Goal: Information Seeking & Learning: Check status

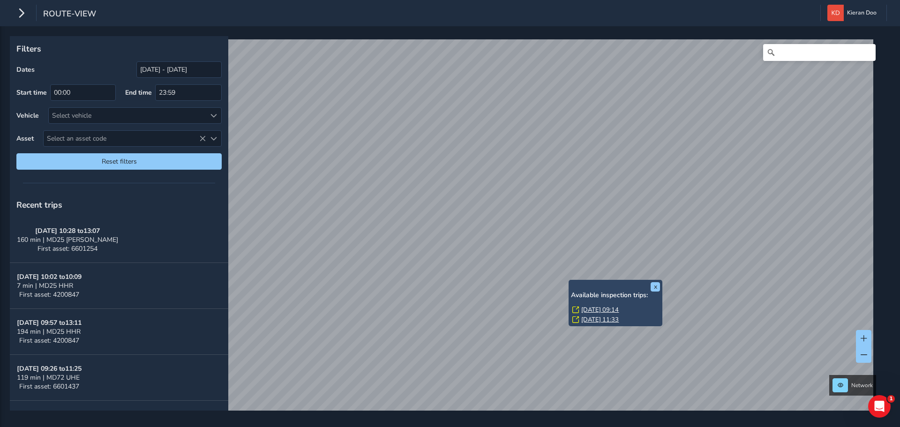
click at [592, 307] on link "[DATE] 09:14" at bounding box center [599, 310] width 37 height 8
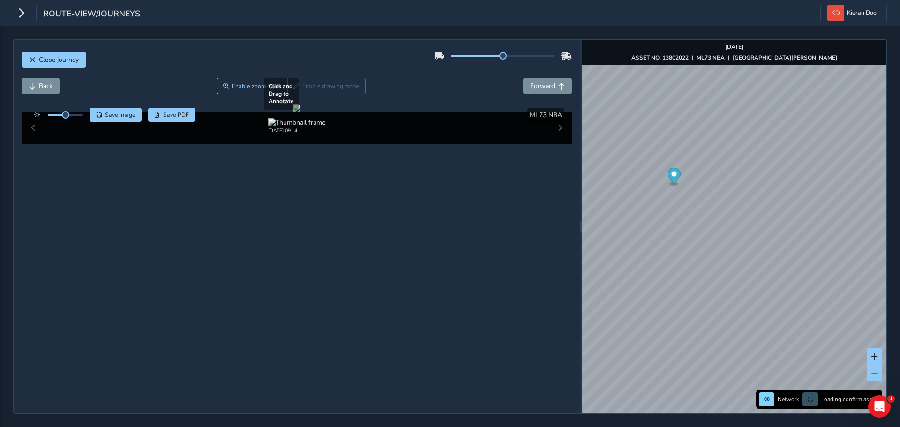
click at [300, 112] on div at bounding box center [296, 107] width 7 height 7
drag, startPoint x: 69, startPoint y: 114, endPoint x: 76, endPoint y: 115, distance: 6.6
click at [76, 115] on div at bounding box center [65, 115] width 35 height 2
click at [293, 112] on div at bounding box center [296, 107] width 7 height 7
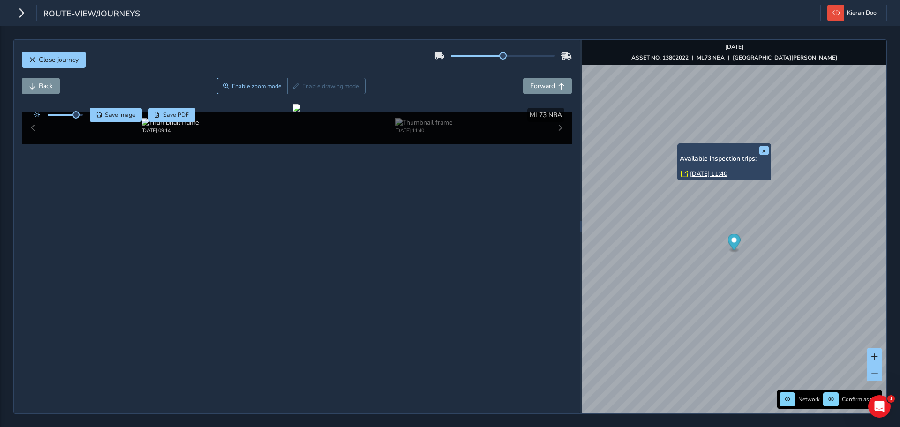
click at [692, 171] on link "[DATE] 11:40" at bounding box center [708, 174] width 37 height 8
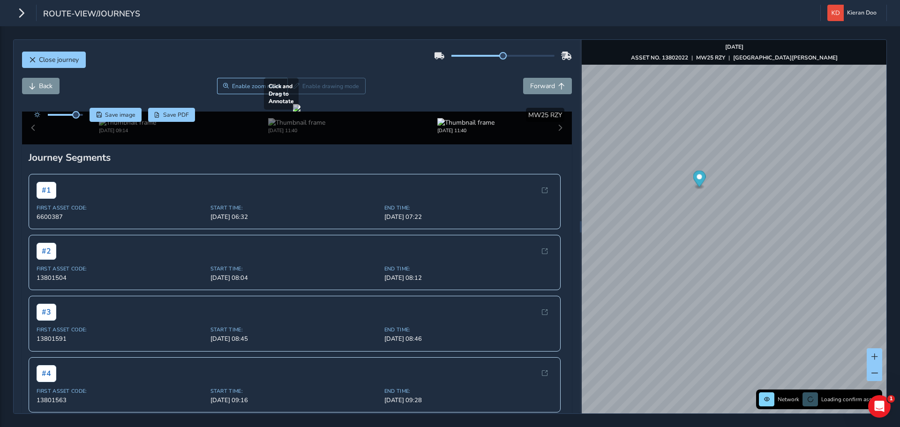
click at [300, 112] on div at bounding box center [296, 107] width 7 height 7
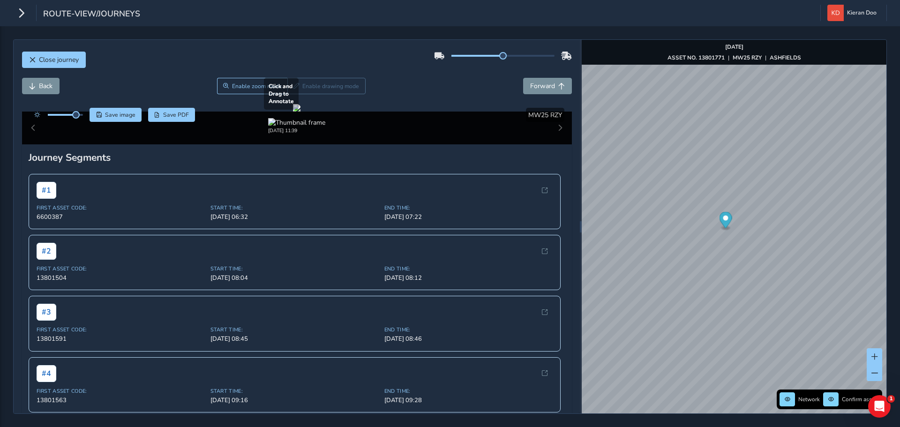
click at [300, 112] on div at bounding box center [296, 107] width 7 height 7
click at [37, 59] on button "Close journey" at bounding box center [54, 60] width 64 height 16
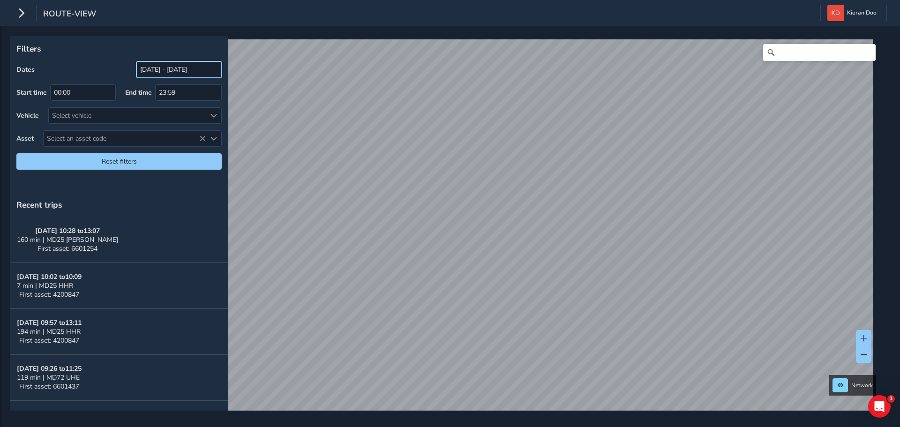
click at [157, 72] on input "[DATE] - [DATE]" at bounding box center [178, 69] width 85 height 16
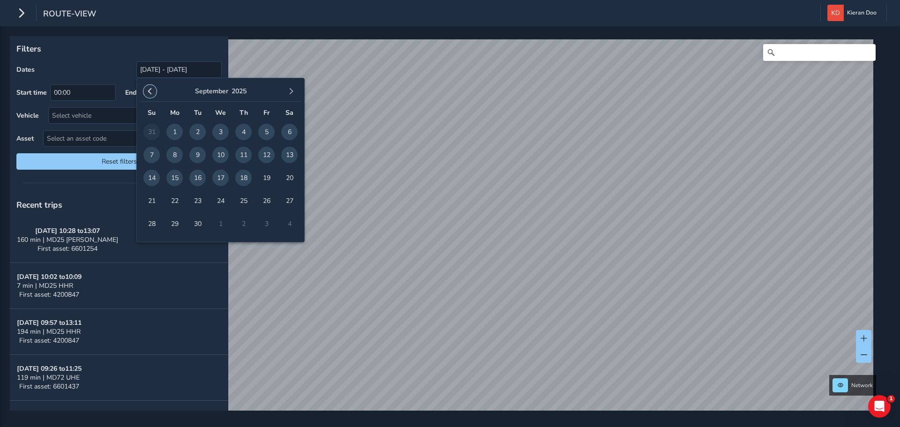
click at [153, 92] on button "button" at bounding box center [149, 91] width 13 height 13
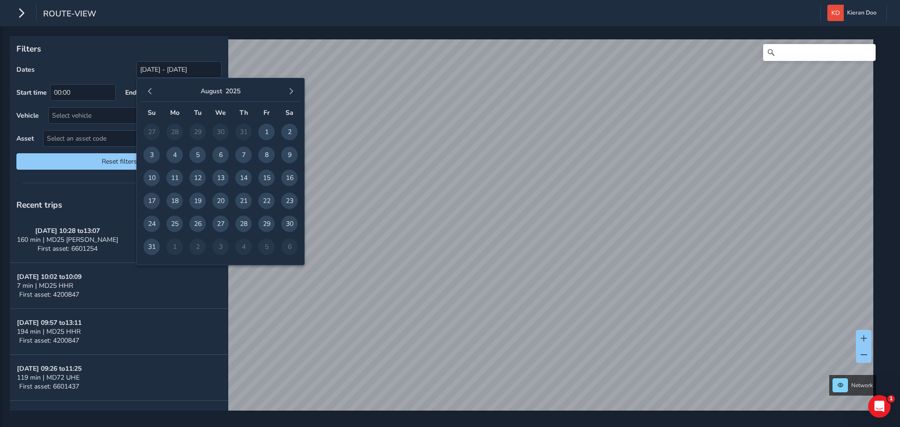
click at [153, 92] on button "button" at bounding box center [149, 91] width 13 height 13
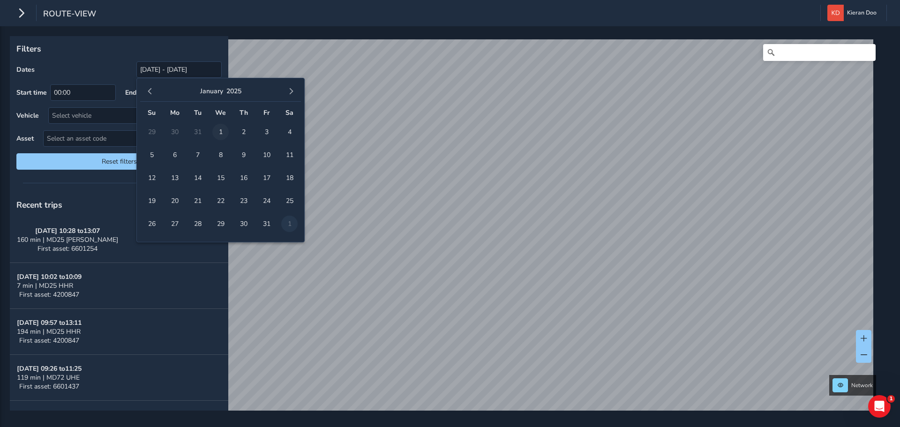
click at [222, 131] on span "1" at bounding box center [220, 132] width 16 height 16
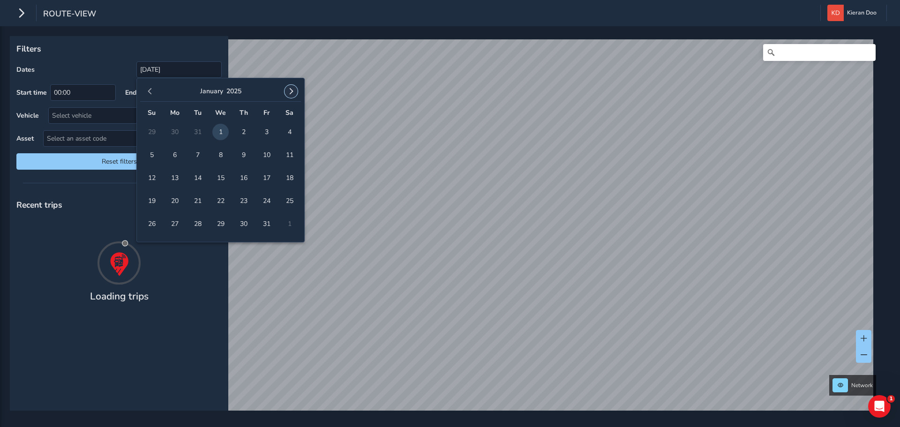
click at [292, 89] on span "button" at bounding box center [291, 91] width 7 height 7
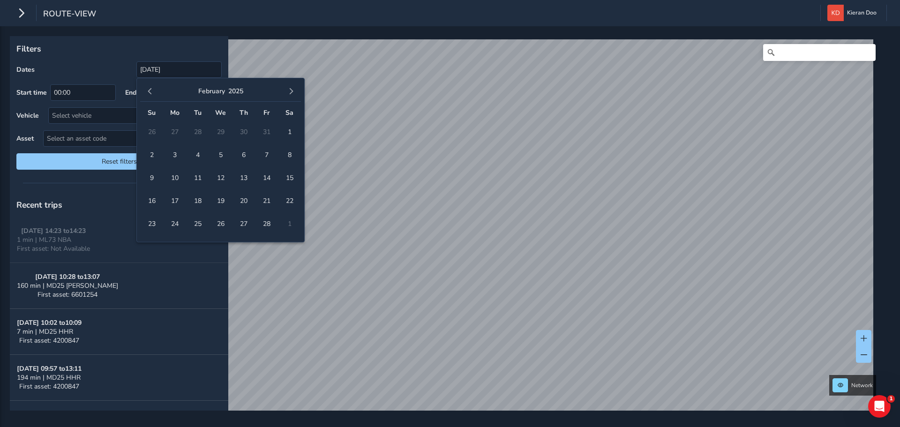
click at [292, 89] on span "button" at bounding box center [291, 91] width 7 height 7
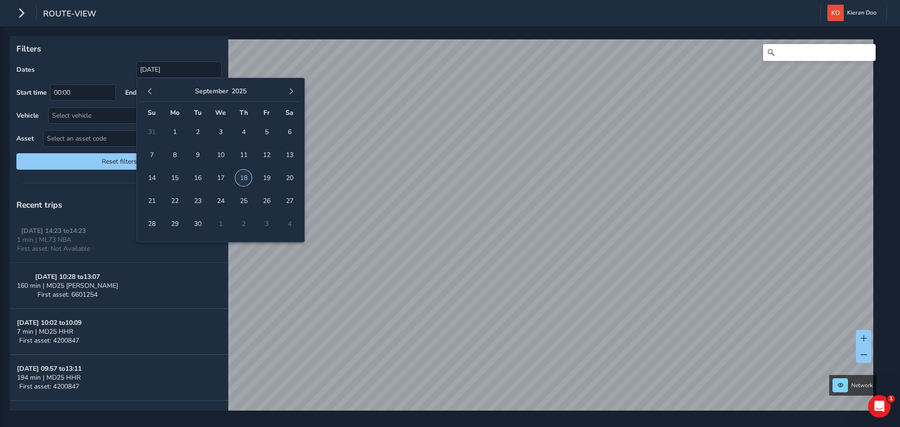
click at [242, 176] on span "18" at bounding box center [243, 178] width 16 height 16
type input "[DATE] - [DATE]"
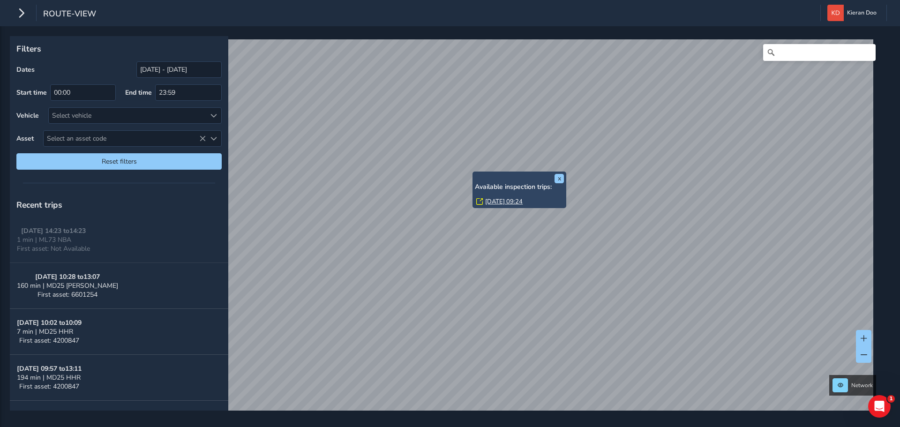
click at [495, 202] on link "[DATE] 09:24" at bounding box center [503, 201] width 37 height 8
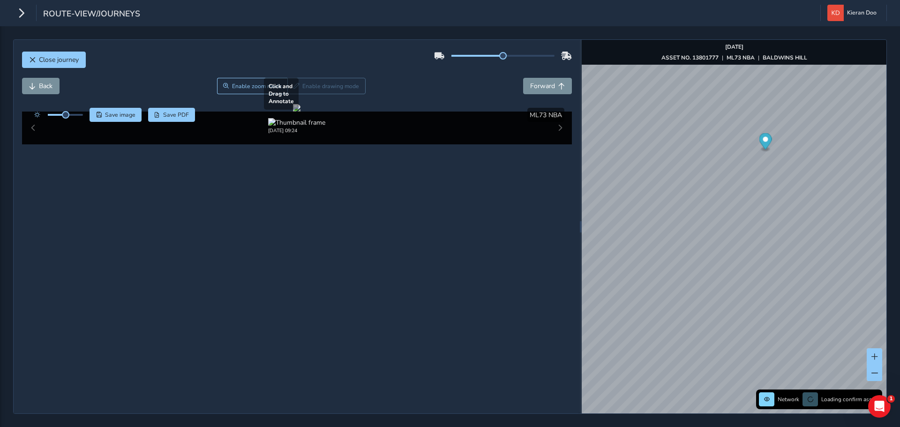
click at [293, 112] on div at bounding box center [296, 107] width 7 height 7
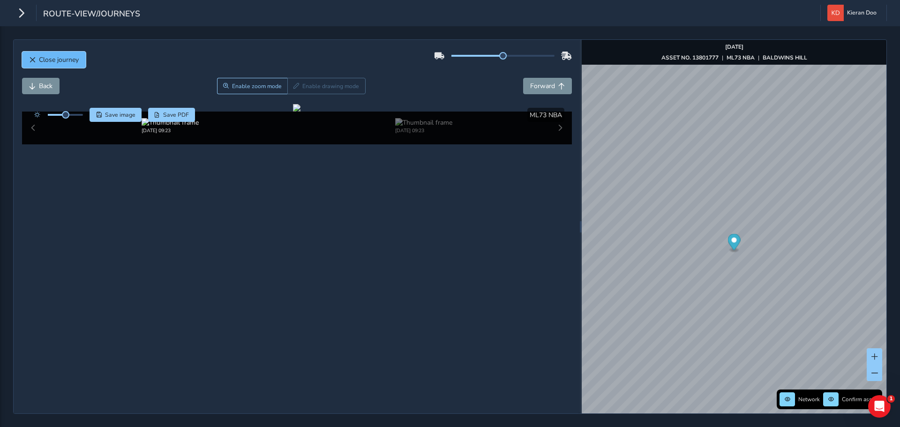
click at [58, 62] on span "Close journey" at bounding box center [59, 59] width 40 height 9
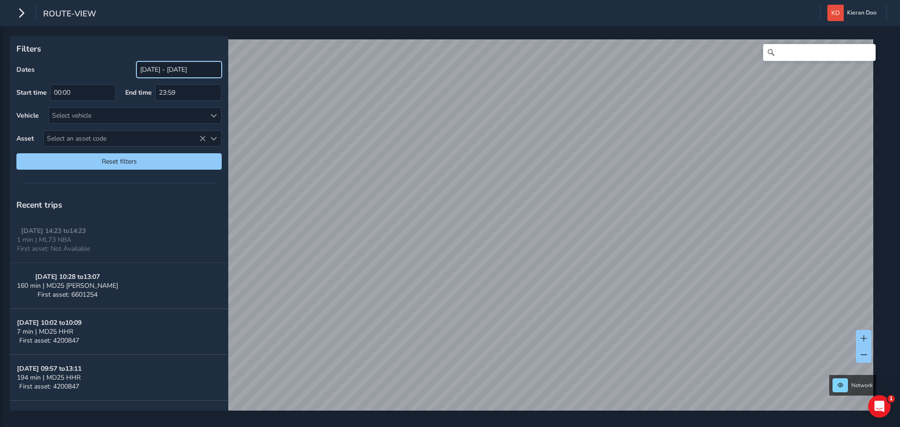
click at [167, 71] on input "[DATE] - [DATE]" at bounding box center [178, 69] width 85 height 16
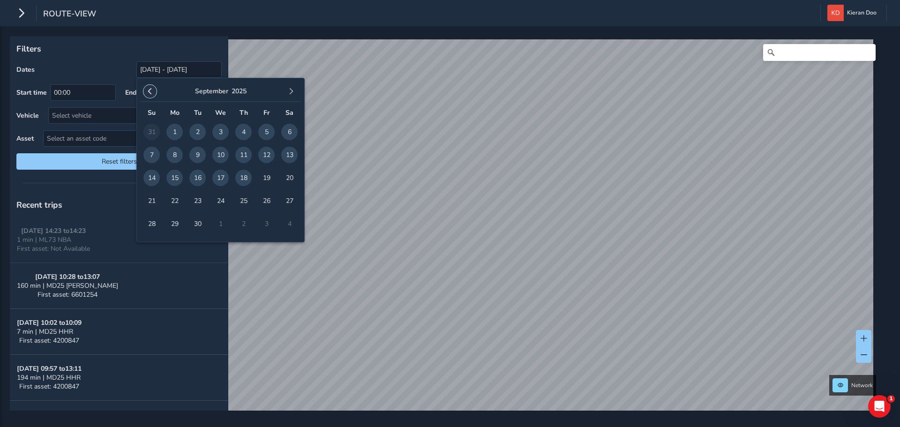
click at [153, 91] on button "button" at bounding box center [149, 91] width 13 height 13
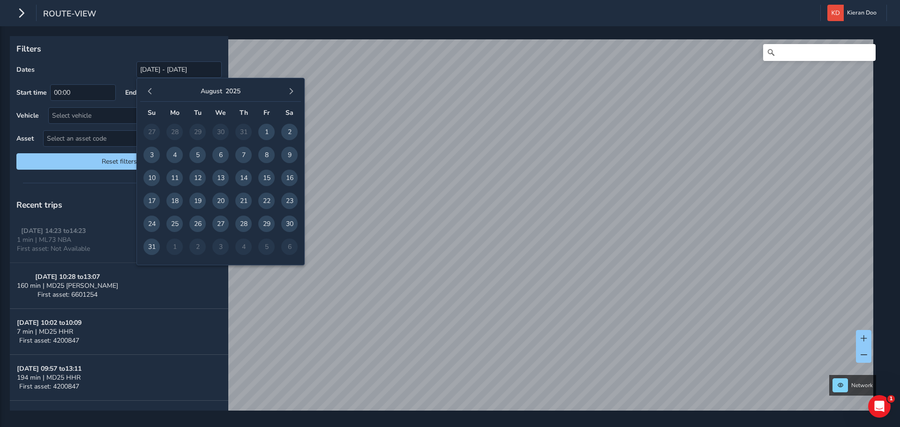
click at [153, 91] on button "button" at bounding box center [149, 91] width 13 height 13
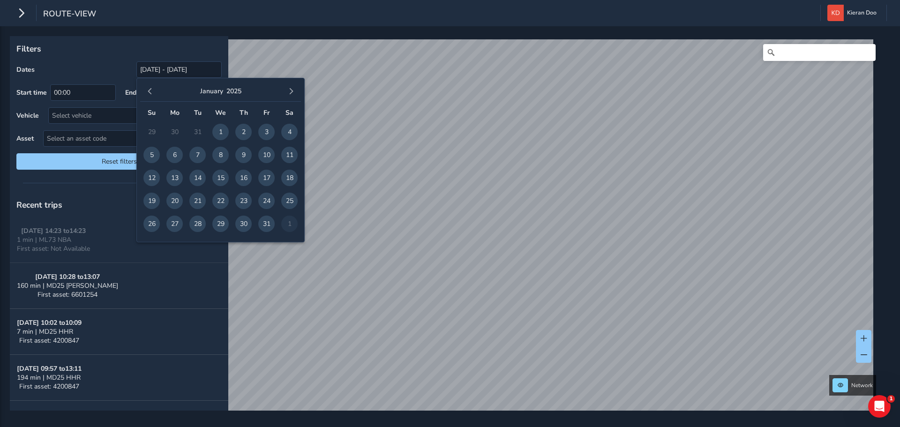
click at [153, 91] on button "button" at bounding box center [149, 91] width 13 height 13
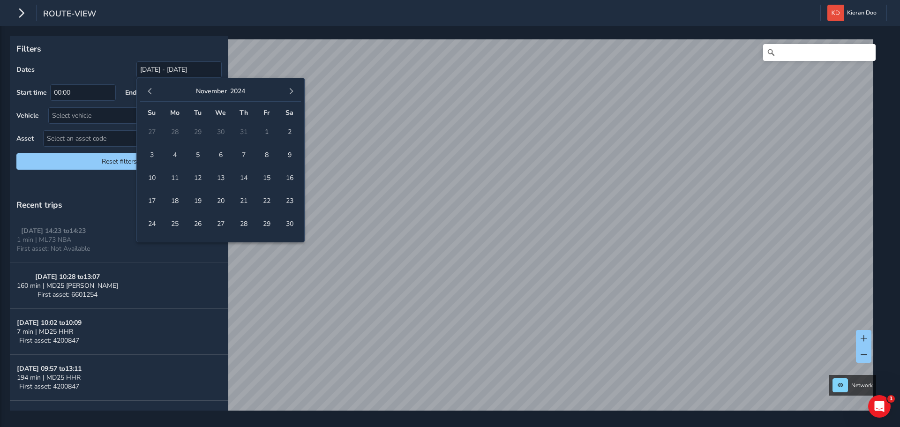
click at [153, 91] on button "button" at bounding box center [149, 91] width 13 height 13
click at [291, 130] on span "1" at bounding box center [289, 132] width 16 height 16
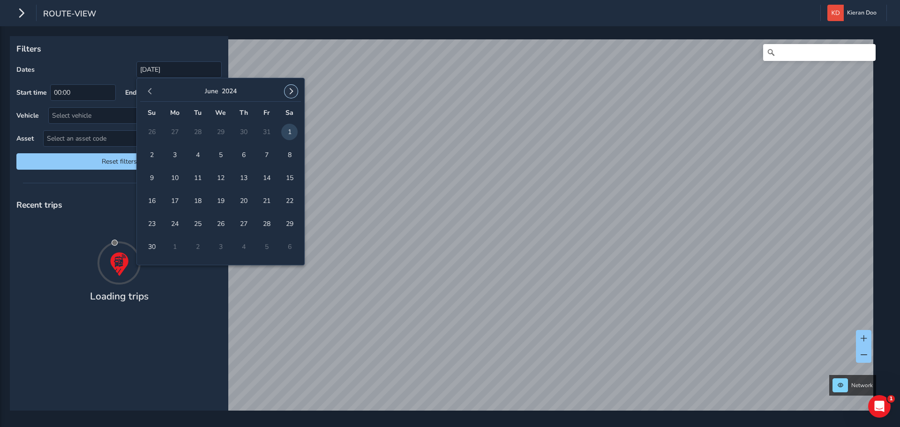
click at [289, 90] on span "button" at bounding box center [291, 91] width 7 height 7
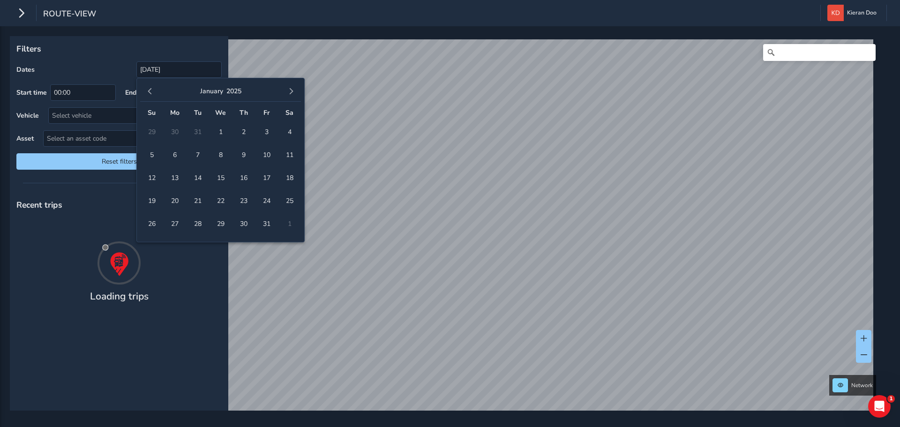
click at [289, 90] on span "button" at bounding box center [291, 91] width 7 height 7
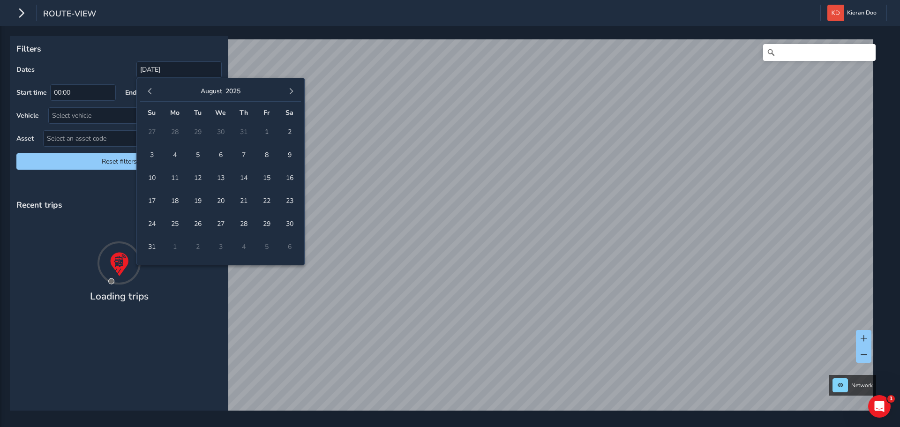
click at [289, 90] on span "button" at bounding box center [291, 91] width 7 height 7
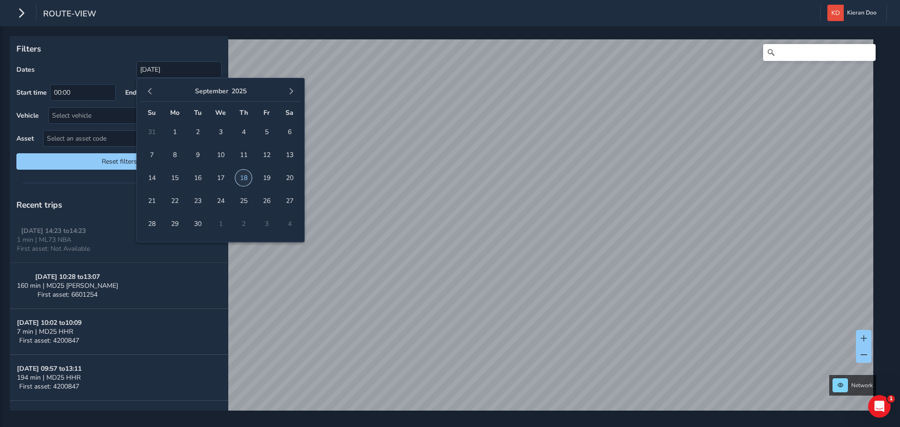
click at [244, 175] on span "18" at bounding box center [243, 178] width 16 height 16
type input "[DATE] - [DATE]"
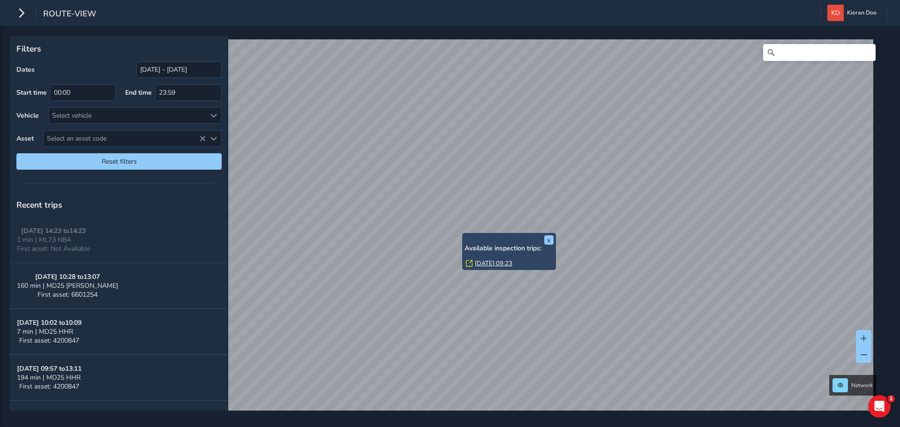
click at [484, 262] on link "[DATE] 09:23" at bounding box center [493, 263] width 37 height 8
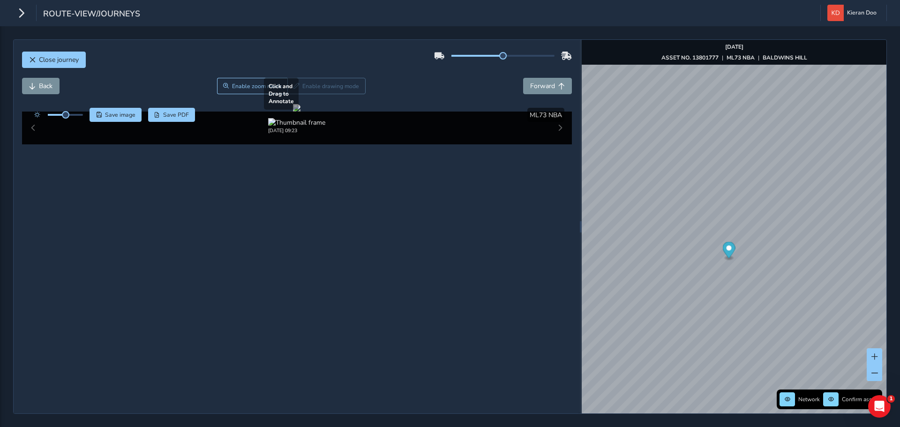
scroll to position [47, 0]
